Goal: Find specific page/section: Find specific page/section

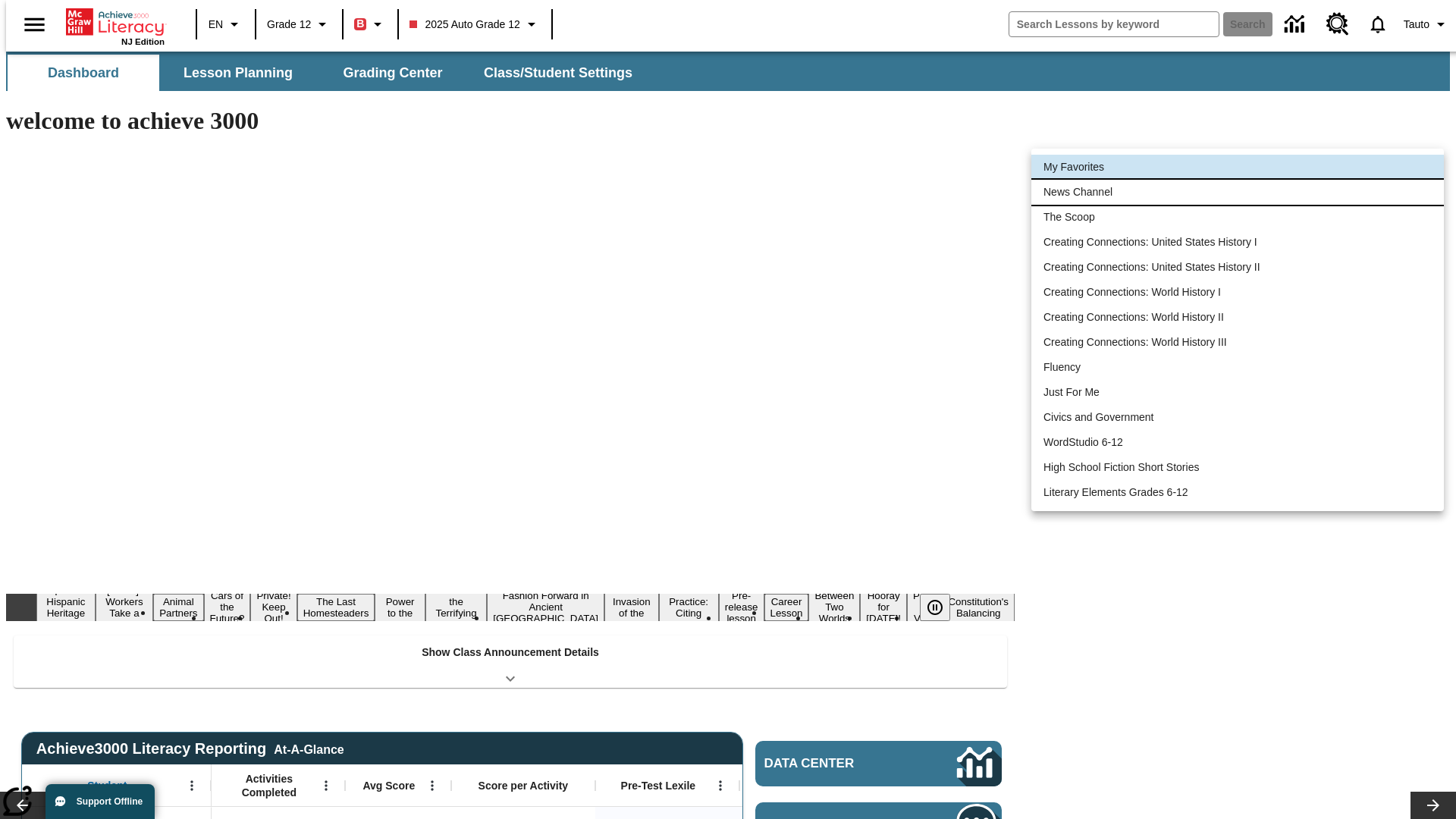
click at [1238, 192] on li "News Channel" at bounding box center [1238, 192] width 413 height 25
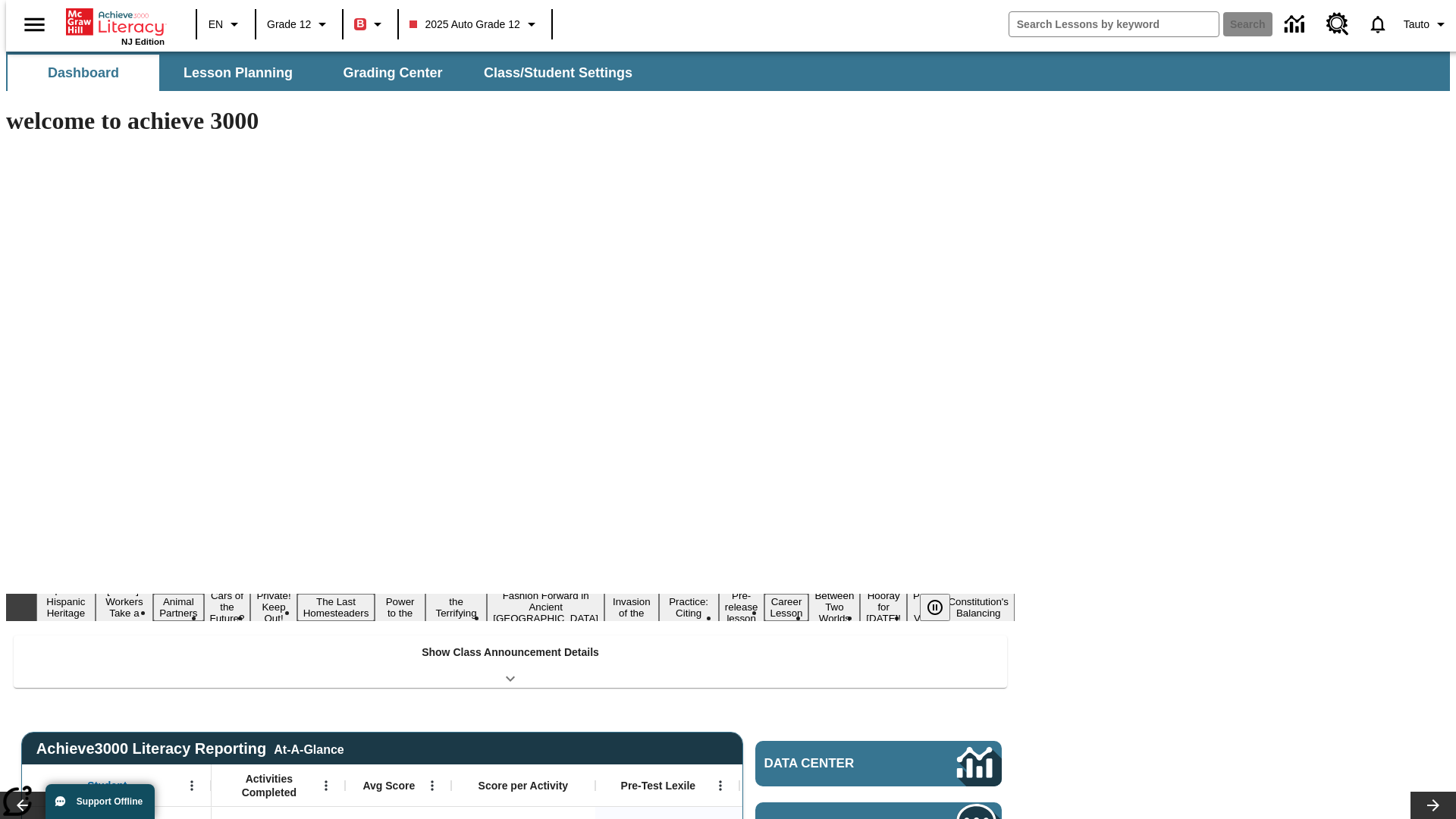
type input "120"
